Goal: Information Seeking & Learning: Check status

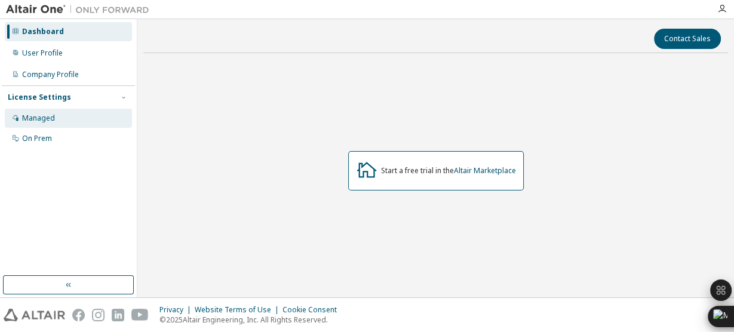
click at [20, 113] on div "Managed" at bounding box center [68, 118] width 127 height 19
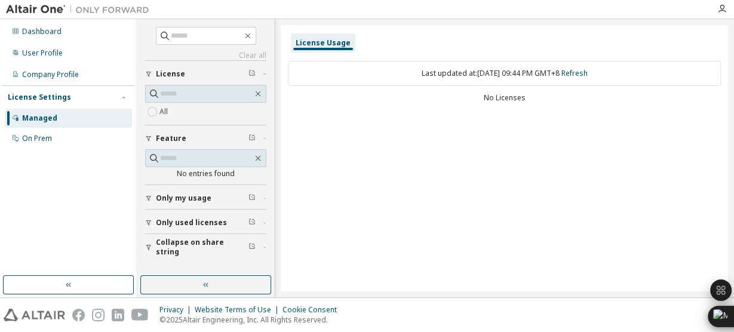
click at [318, 45] on div "License Usage" at bounding box center [323, 43] width 55 height 10
click at [343, 45] on div "License Usage" at bounding box center [323, 43] width 55 height 10
drag, startPoint x: 370, startPoint y: 86, endPoint x: 343, endPoint y: 72, distance: 31.0
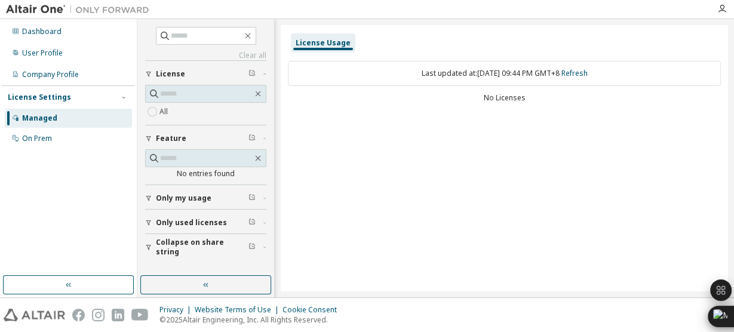
click at [370, 87] on div "Last updated at: Sat 2025-09-06 09:44 PM GMT+8 Refresh No Licenses" at bounding box center [504, 83] width 433 height 59
